Goal: Obtain resource: Obtain resource

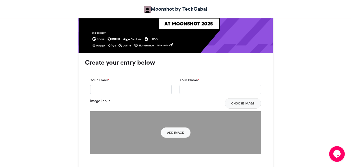
scroll to position [354, 0]
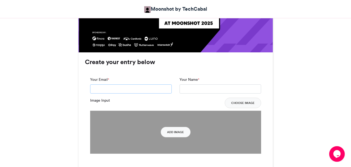
click at [156, 85] on input "Your Email *" at bounding box center [131, 88] width 82 height 9
type input "**********"
click at [195, 87] on input "Your Name *" at bounding box center [221, 88] width 82 height 9
type input "**********"
click at [243, 104] on button "Choose Image" at bounding box center [243, 102] width 36 height 10
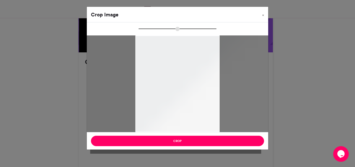
drag, startPoint x: 183, startPoint y: 75, endPoint x: 183, endPoint y: 43, distance: 32.5
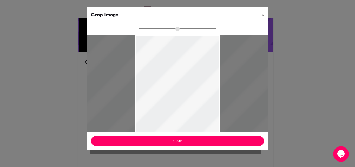
drag, startPoint x: 178, startPoint y: 30, endPoint x: 145, endPoint y: 29, distance: 33.5
click at [145, 29] on input "zoom" at bounding box center [177, 28] width 78 height 5
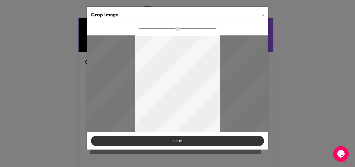
click at [192, 136] on button "Crop" at bounding box center [177, 140] width 173 height 10
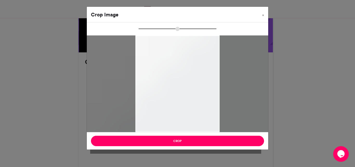
drag, startPoint x: 178, startPoint y: 29, endPoint x: 207, endPoint y: 33, distance: 28.9
click at [207, 31] on input "zoom" at bounding box center [177, 28] width 78 height 5
drag, startPoint x: 210, startPoint y: 31, endPoint x: 207, endPoint y: 29, distance: 3.3
click at [218, 30] on div at bounding box center [177, 29] width 136 height 6
drag, startPoint x: 204, startPoint y: 28, endPoint x: 220, endPoint y: 29, distance: 15.9
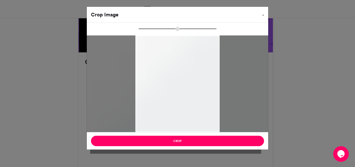
click at [216, 29] on input "zoom" at bounding box center [177, 28] width 78 height 5
type input "******"
click at [143, 30] on input "zoom" at bounding box center [177, 28] width 78 height 5
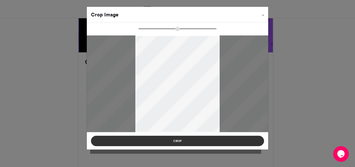
click at [206, 137] on button "Crop" at bounding box center [177, 140] width 173 height 10
click at [201, 140] on button "Crop" at bounding box center [177, 140] width 173 height 10
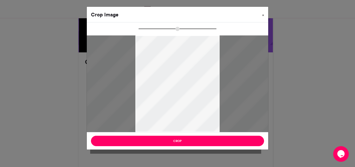
drag, startPoint x: 285, startPoint y: 23, endPoint x: 264, endPoint y: 16, distance: 21.9
click at [264, 16] on div "Crop Image × Crop" at bounding box center [177, 83] width 355 height 167
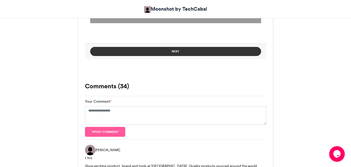
scroll to position [484, 0]
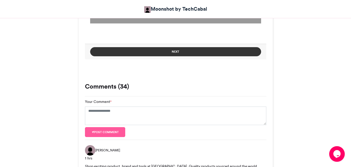
click at [210, 53] on button "Next" at bounding box center [175, 51] width 171 height 9
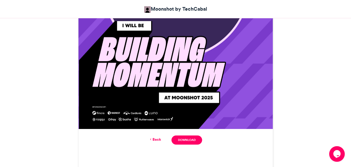
scroll to position [279, 0]
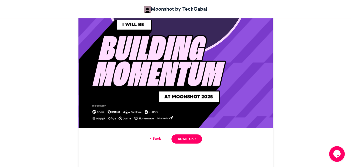
click at [160, 139] on link "Back" at bounding box center [155, 137] width 12 height 5
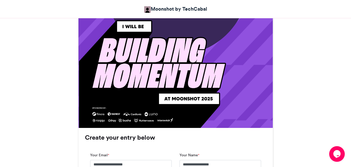
scroll to position [389, 0]
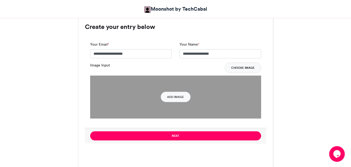
click at [235, 65] on button "Choose Image" at bounding box center [243, 67] width 36 height 10
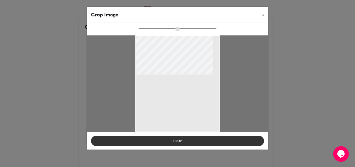
click at [189, 143] on button "Crop" at bounding box center [177, 140] width 173 height 10
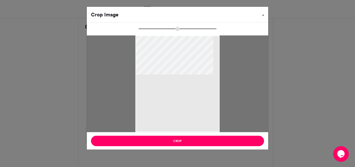
click at [265, 17] on button "×" at bounding box center [263, 14] width 10 height 15
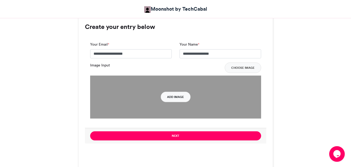
click at [180, 100] on button "Add Image" at bounding box center [176, 96] width 30 height 10
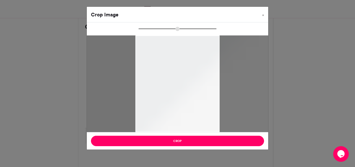
type input "**"
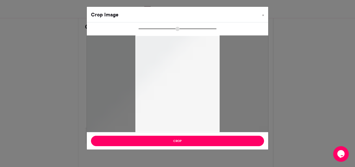
drag, startPoint x: 176, startPoint y: 88, endPoint x: 163, endPoint y: 73, distance: 19.5
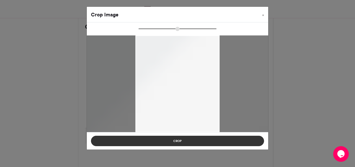
click at [175, 138] on button "Crop" at bounding box center [177, 140] width 173 height 10
click at [206, 138] on button "Crop" at bounding box center [177, 140] width 173 height 10
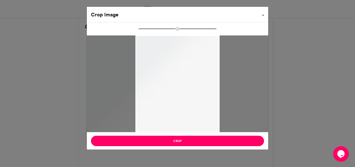
click at [262, 13] on button "×" at bounding box center [263, 14] width 10 height 15
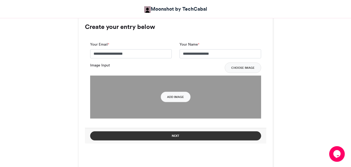
click at [169, 138] on button "Next" at bounding box center [175, 135] width 171 height 9
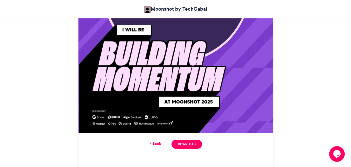
scroll to position [326, 0]
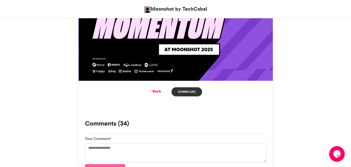
click at [182, 89] on link "Download" at bounding box center [186, 91] width 30 height 9
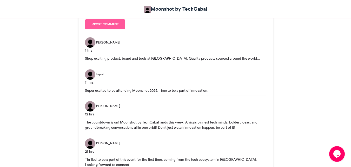
scroll to position [470, 0]
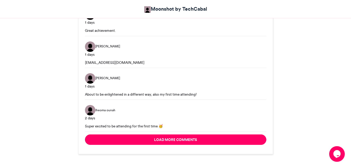
scroll to position [743, 0]
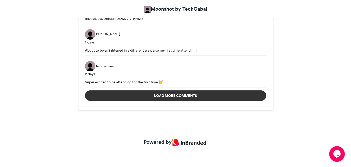
click at [152, 95] on button "Load more comments" at bounding box center [175, 95] width 181 height 10
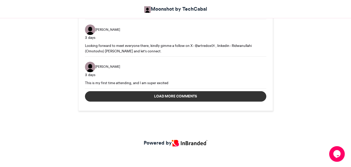
scroll to position [1098, 0]
